Goal: Information Seeking & Learning: Find specific fact

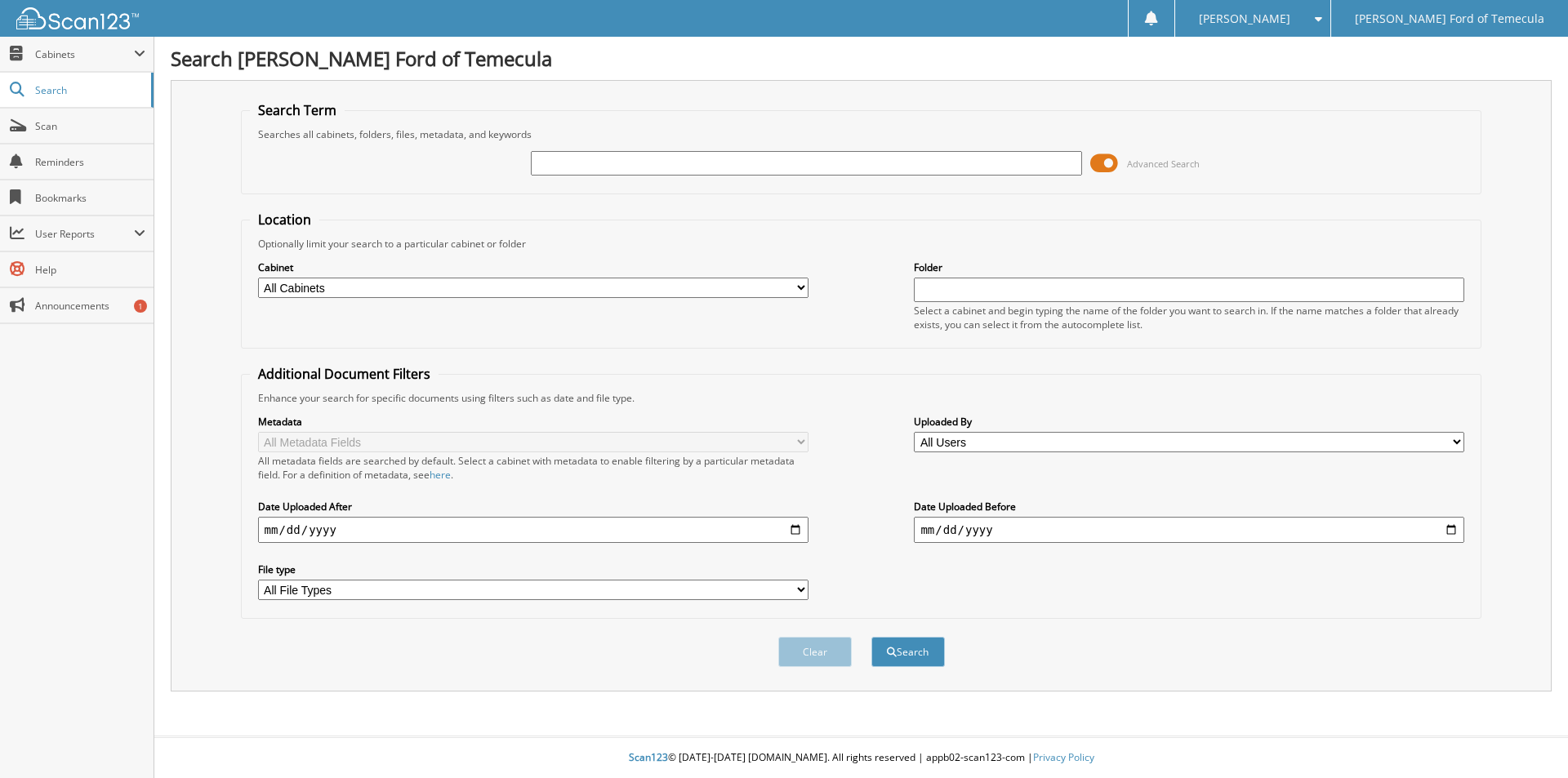
click at [559, 155] on input "text" at bounding box center [805, 163] width 550 height 24
type input "3300116"
click at [871, 636] on button "Search" at bounding box center [908, 651] width 74 height 30
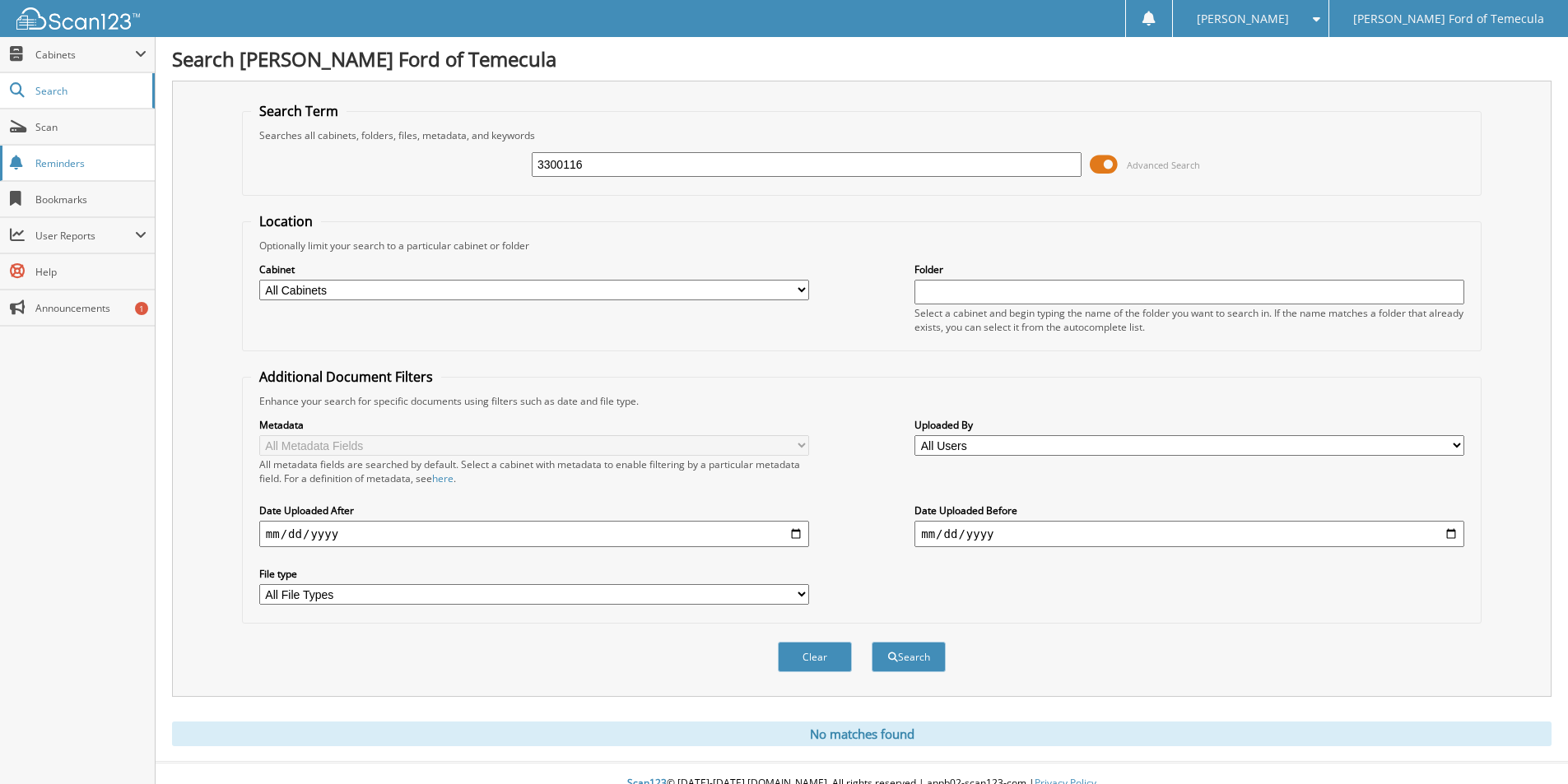
drag, startPoint x: 616, startPoint y: 166, endPoint x: 148, endPoint y: 169, distance: 468.0
click at [382, 174] on div "3300116 Advanced Search" at bounding box center [862, 164] width 1222 height 44
click at [55, 94] on span "Search" at bounding box center [89, 91] width 109 height 14
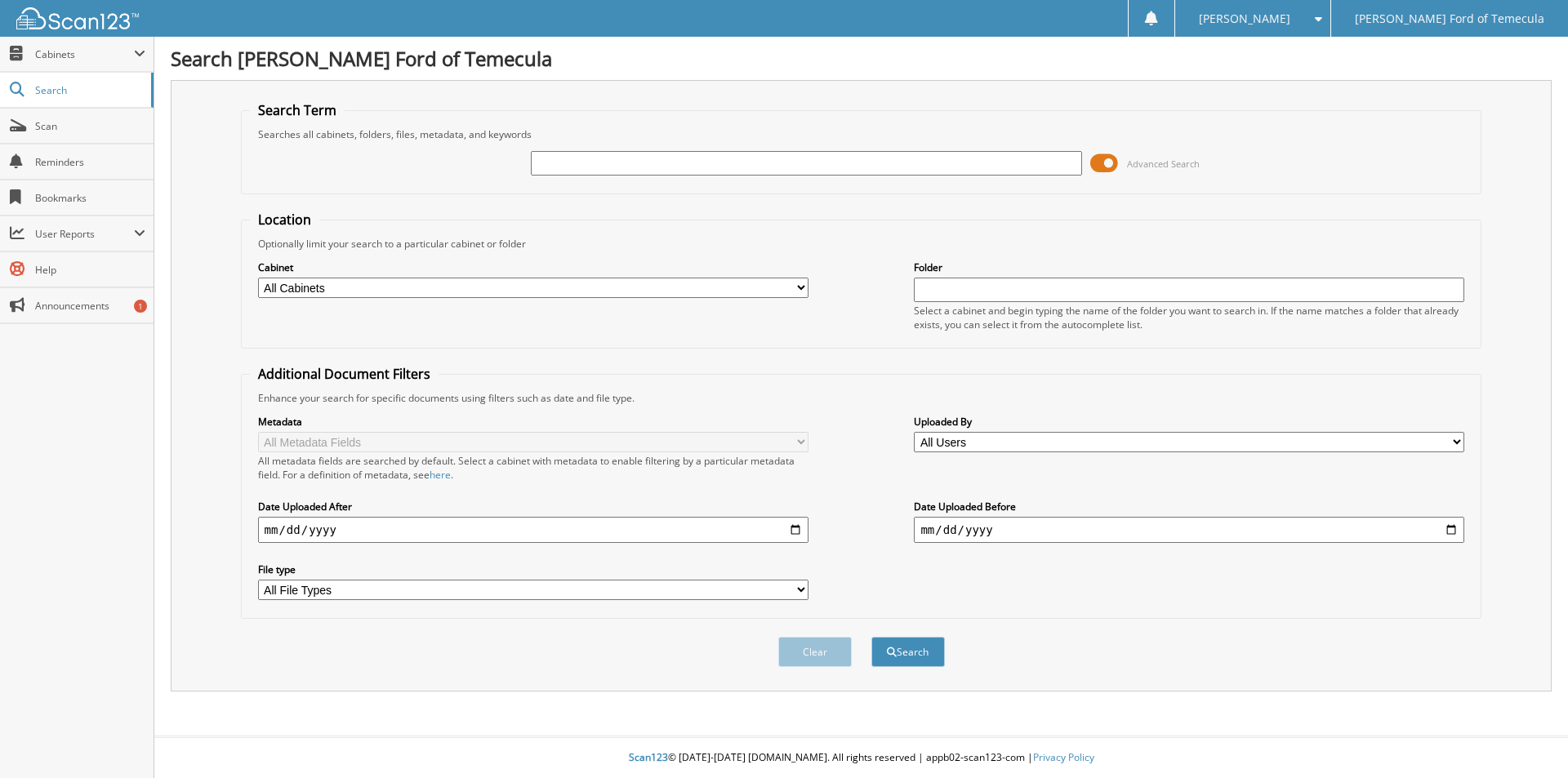
click at [579, 161] on input "text" at bounding box center [805, 163] width 550 height 24
type input "3300116"
click at [871, 636] on button "Search" at bounding box center [908, 651] width 74 height 30
